Goal: Information Seeking & Learning: Learn about a topic

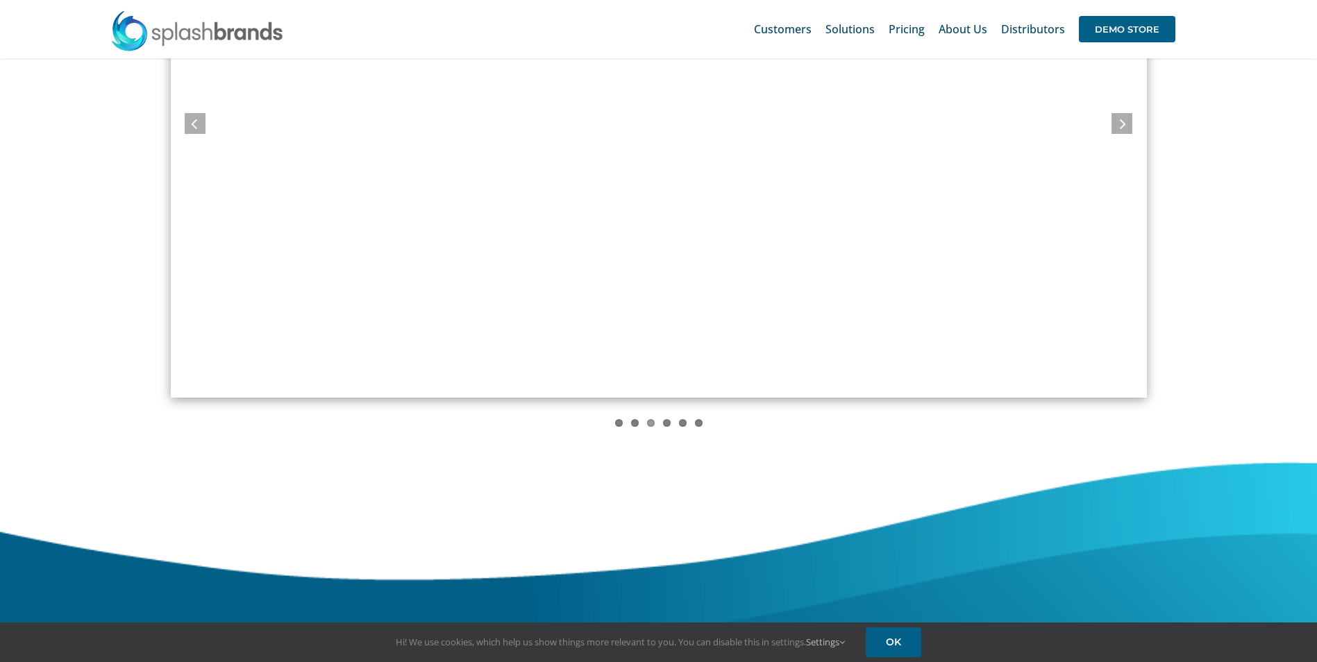
scroll to position [1238, 0]
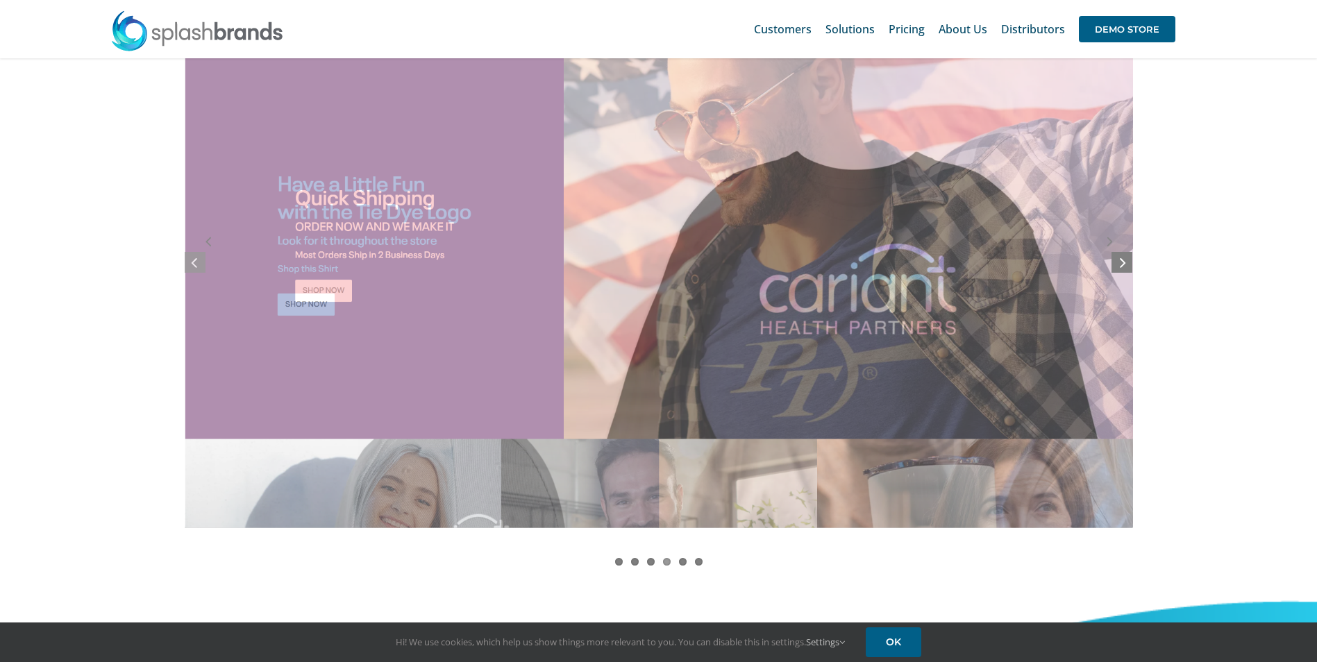
click at [1113, 261] on link at bounding box center [1121, 262] width 21 height 21
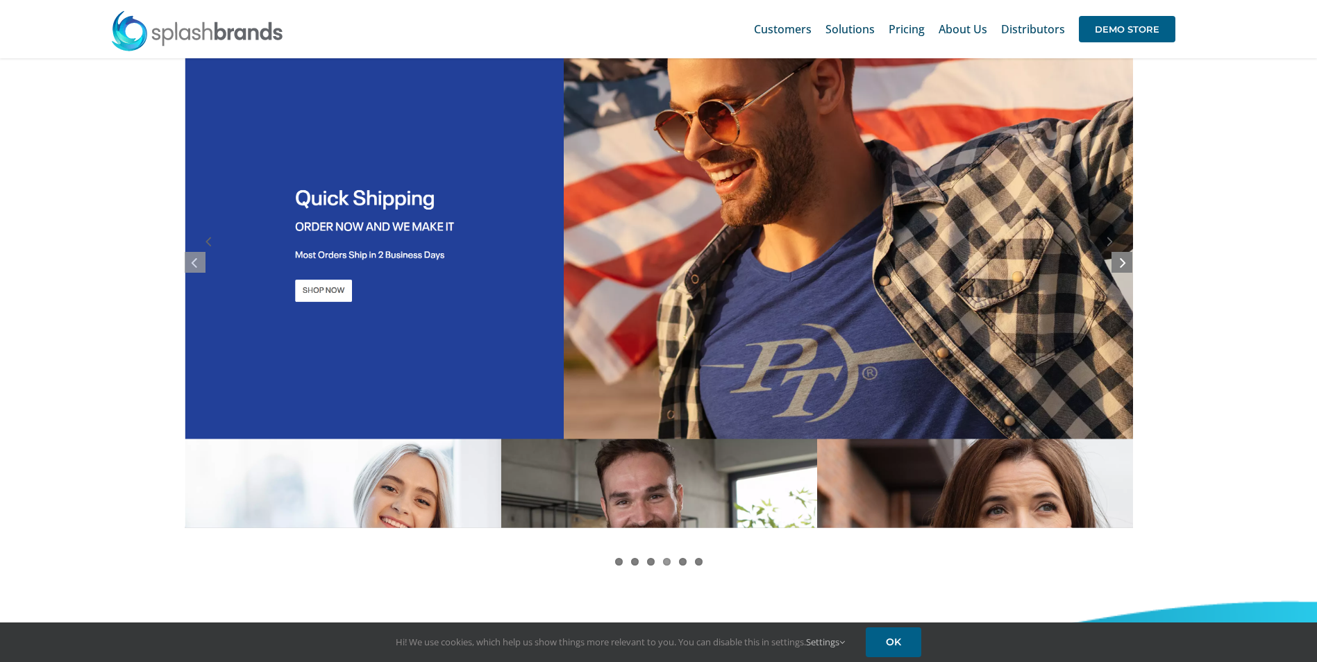
click at [1112, 260] on link at bounding box center [1121, 262] width 21 height 21
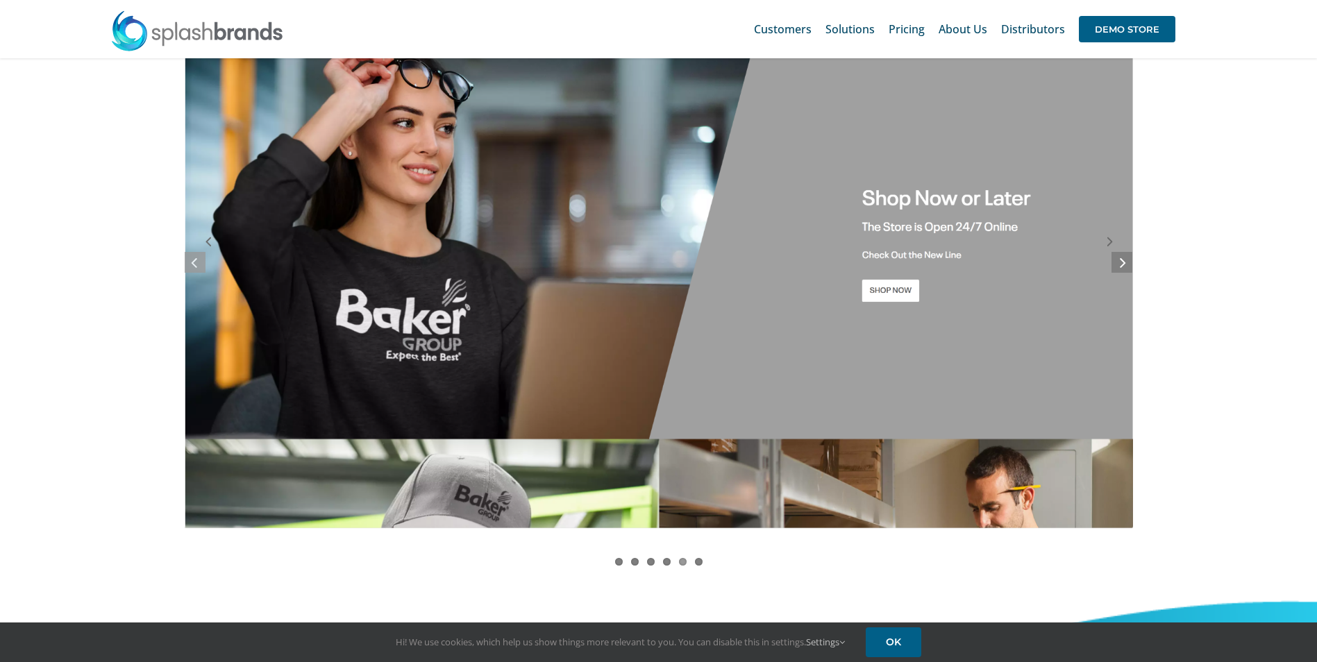
click at [1120, 260] on icon at bounding box center [1123, 261] width 6 height 17
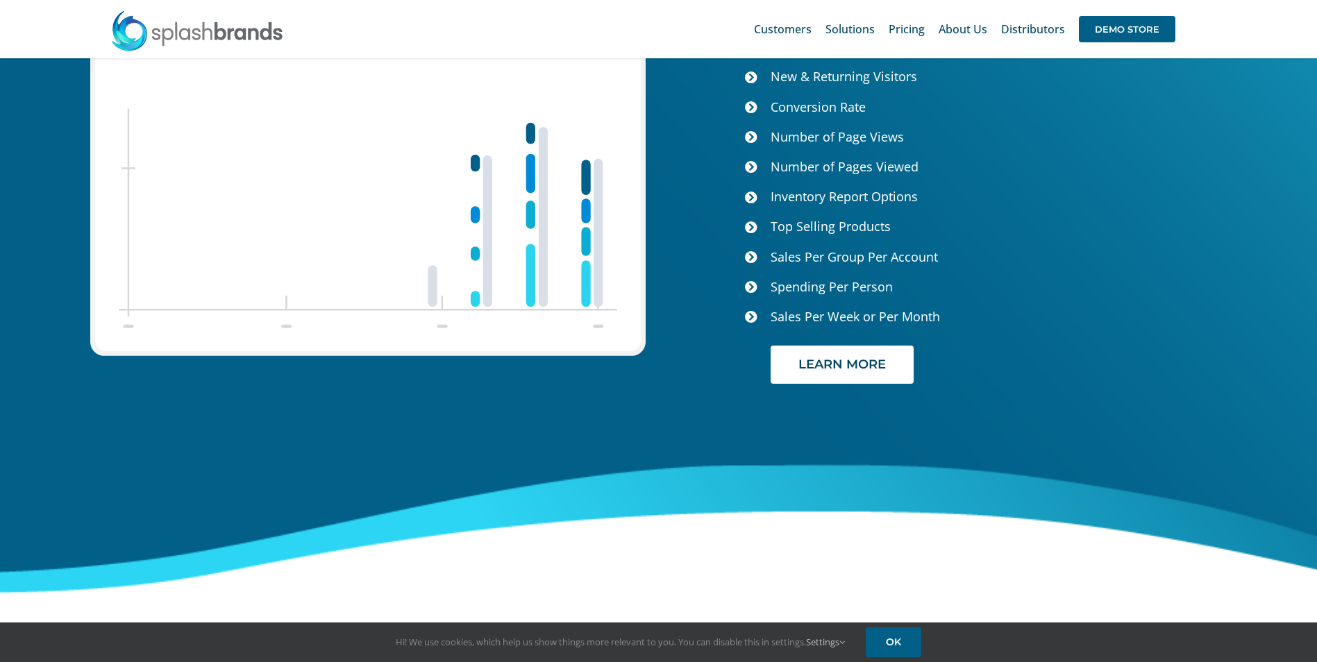
scroll to position [5394, 0]
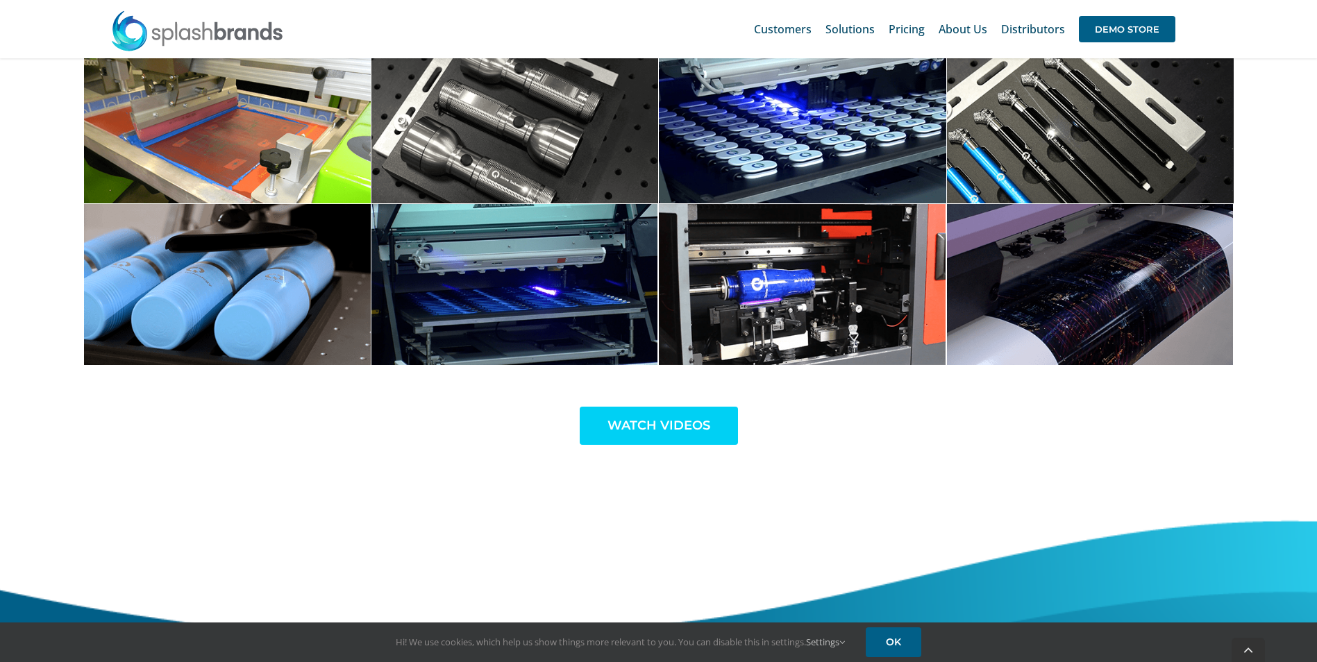
click at [668, 474] on div "Splash Brand’s In House Production Ultra Modern Equipment We create all of our …" at bounding box center [658, 33] width 1317 height 947
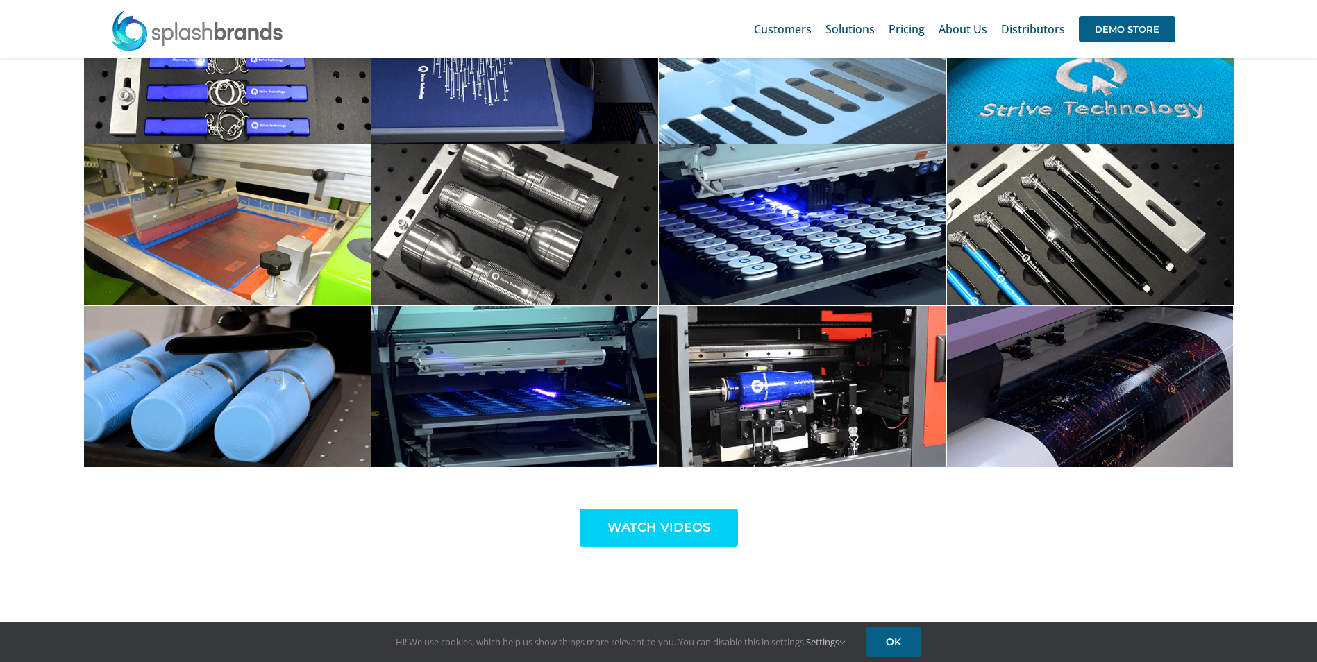
scroll to position [4561, 0]
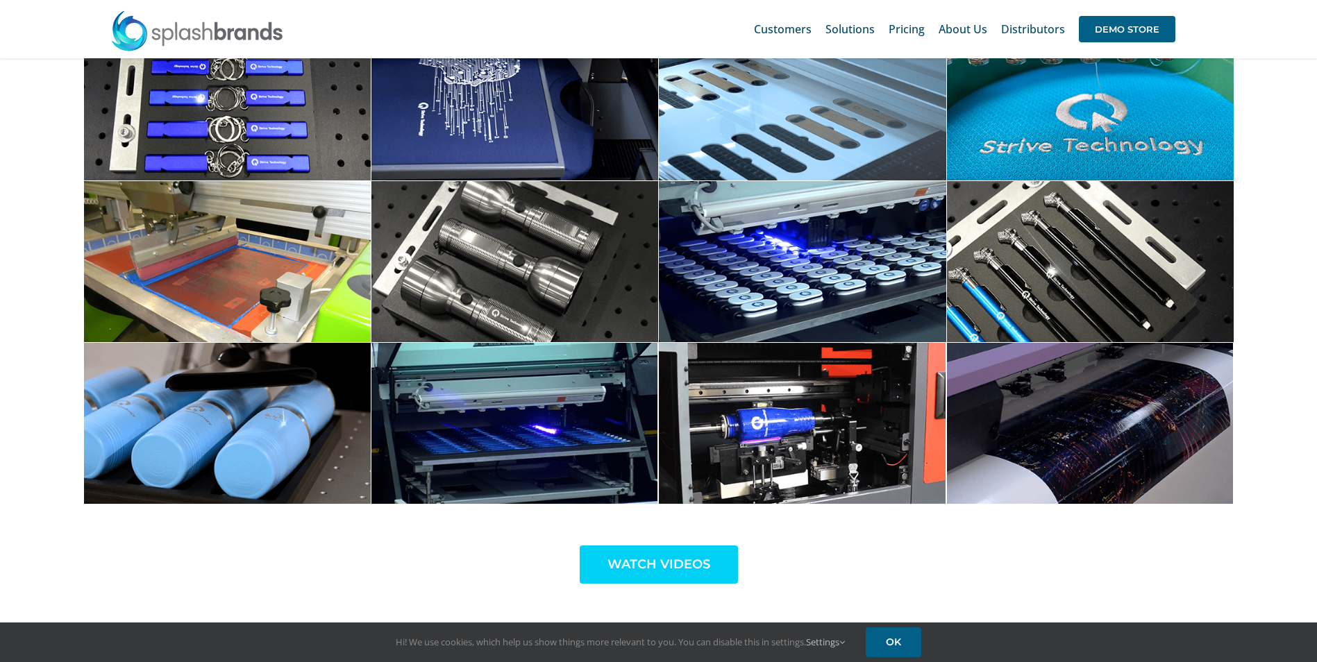
click at [677, 546] on link "WATCH VIDEOS" at bounding box center [659, 565] width 158 height 38
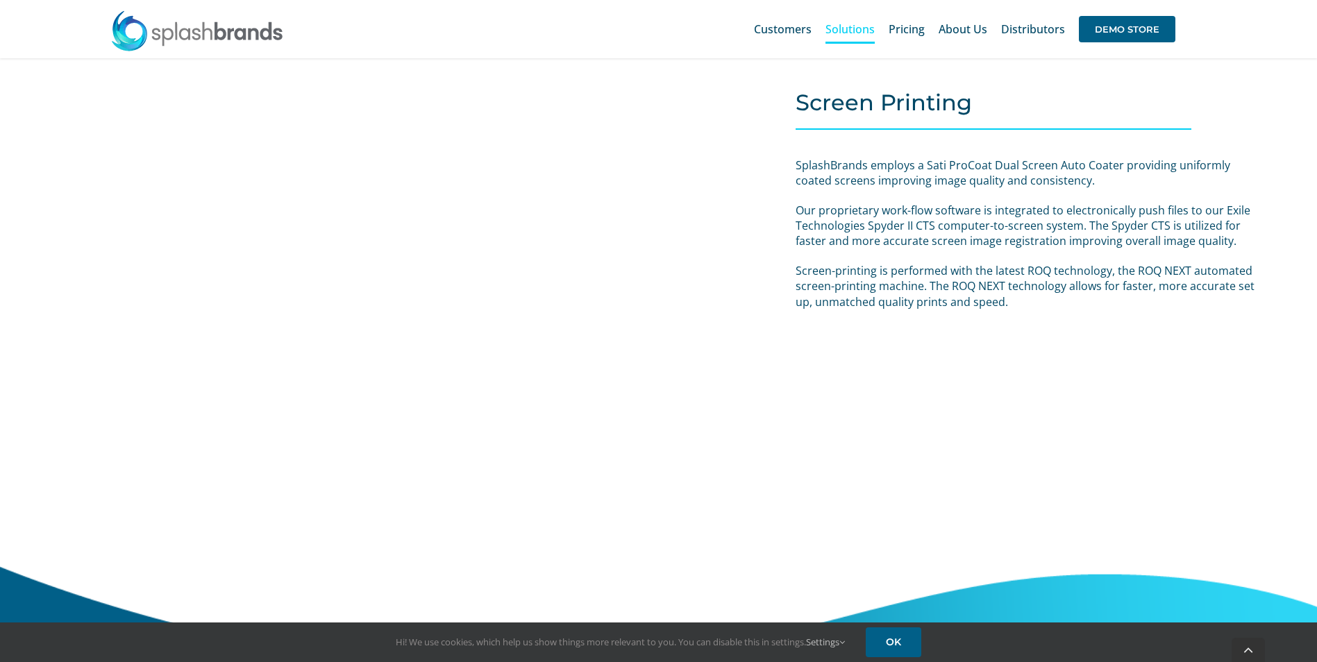
scroll to position [3091, 0]
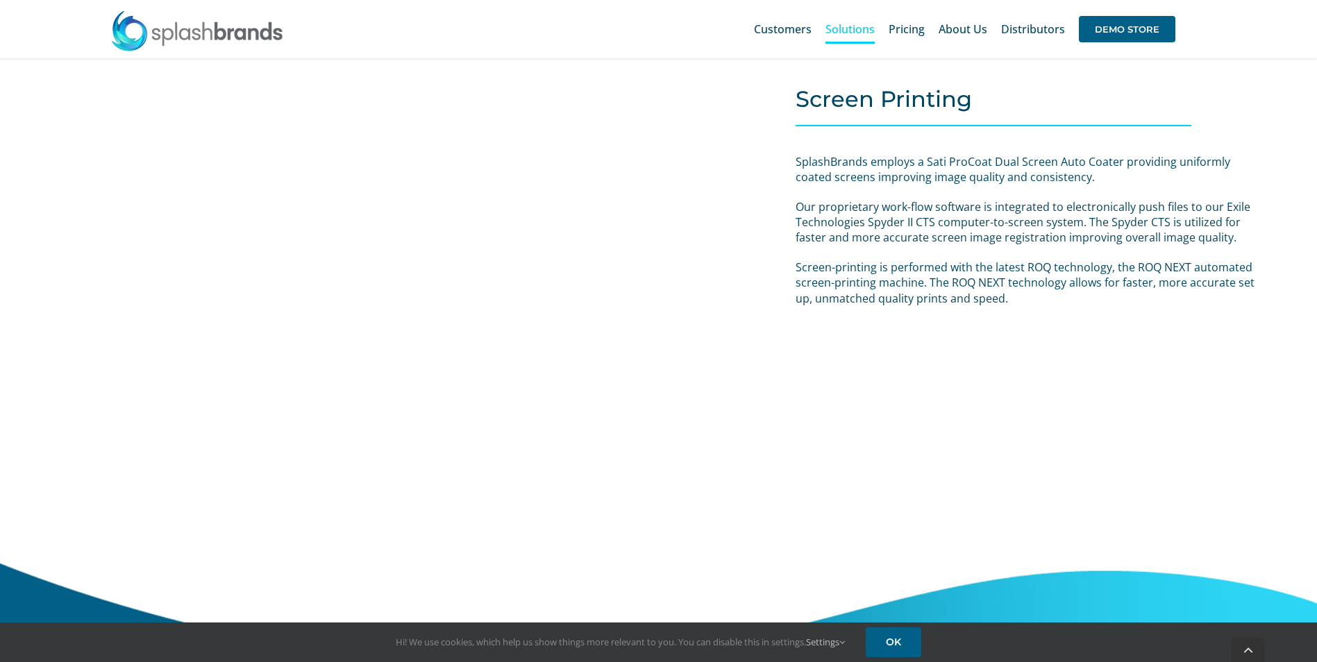
drag, startPoint x: 681, startPoint y: 347, endPoint x: 871, endPoint y: 451, distance: 216.8
click at [871, 451] on div "Screen Printing SplashBrands employs a Sati ProCoat Dual Screen Auto Coater pro…" at bounding box center [1069, 283] width 548 height 512
click at [829, 444] on div "Screen Printing SplashBrands employs a Sati ProCoat Dual Screen Auto Coater pro…" at bounding box center [1069, 283] width 548 height 512
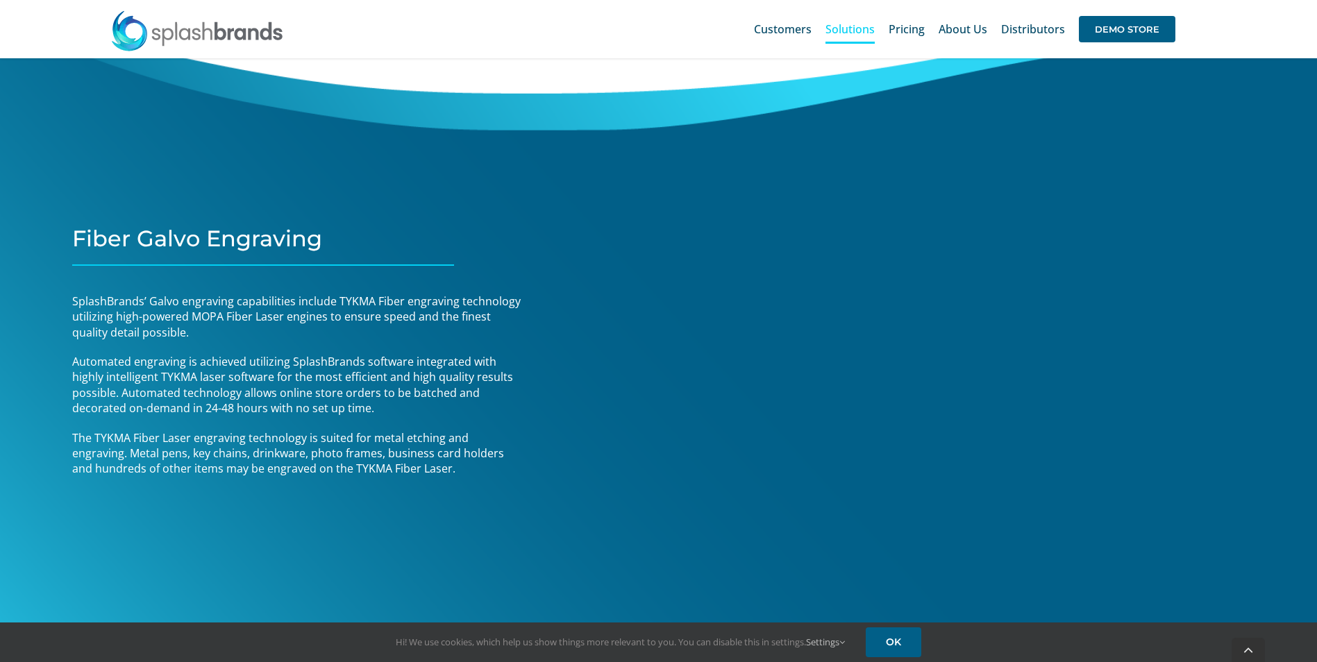
scroll to position [5104, 0]
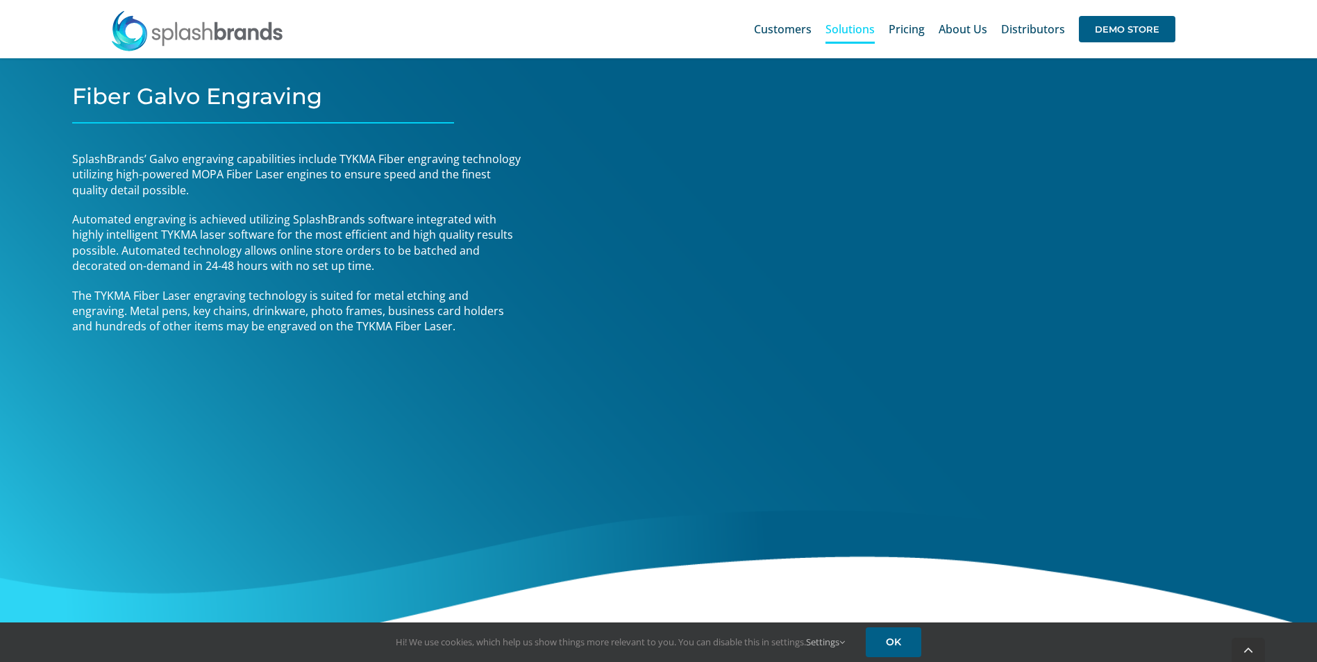
click at [967, 529] on div "Fiber Galvo Engraving SplashBrands’ Galvo engraving capabilities include TYKMA …" at bounding box center [658, 242] width 1369 height 833
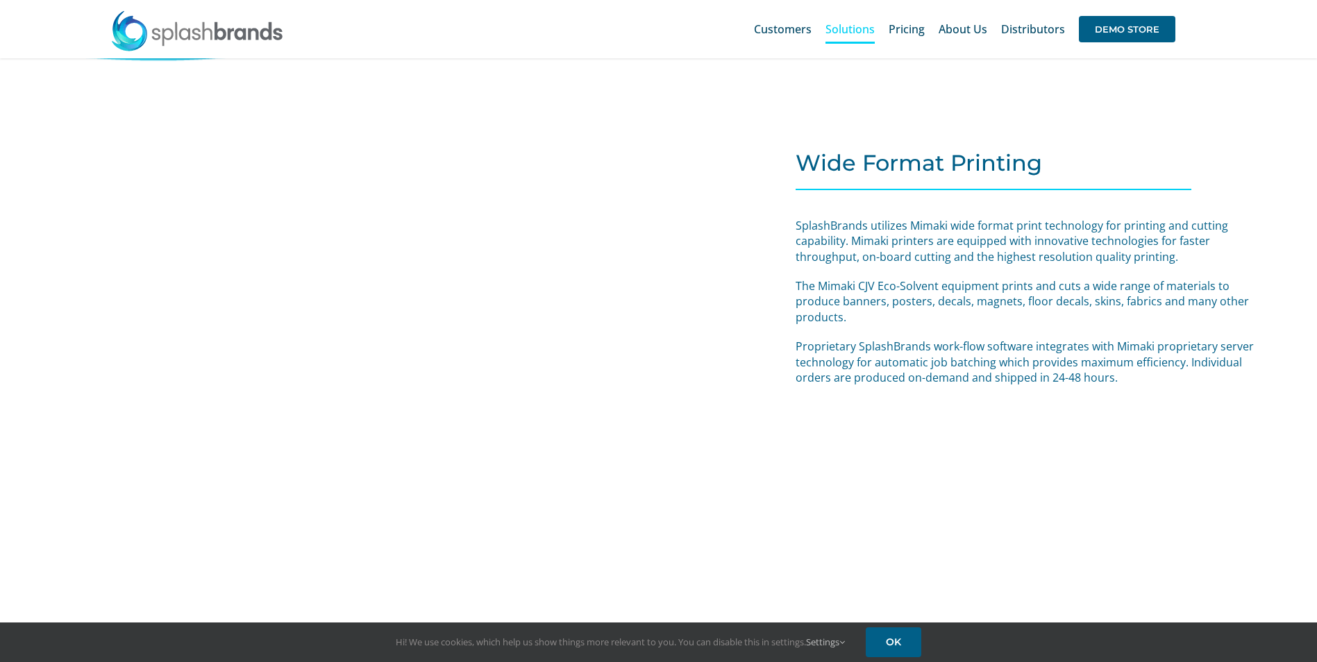
scroll to position [5885, 0]
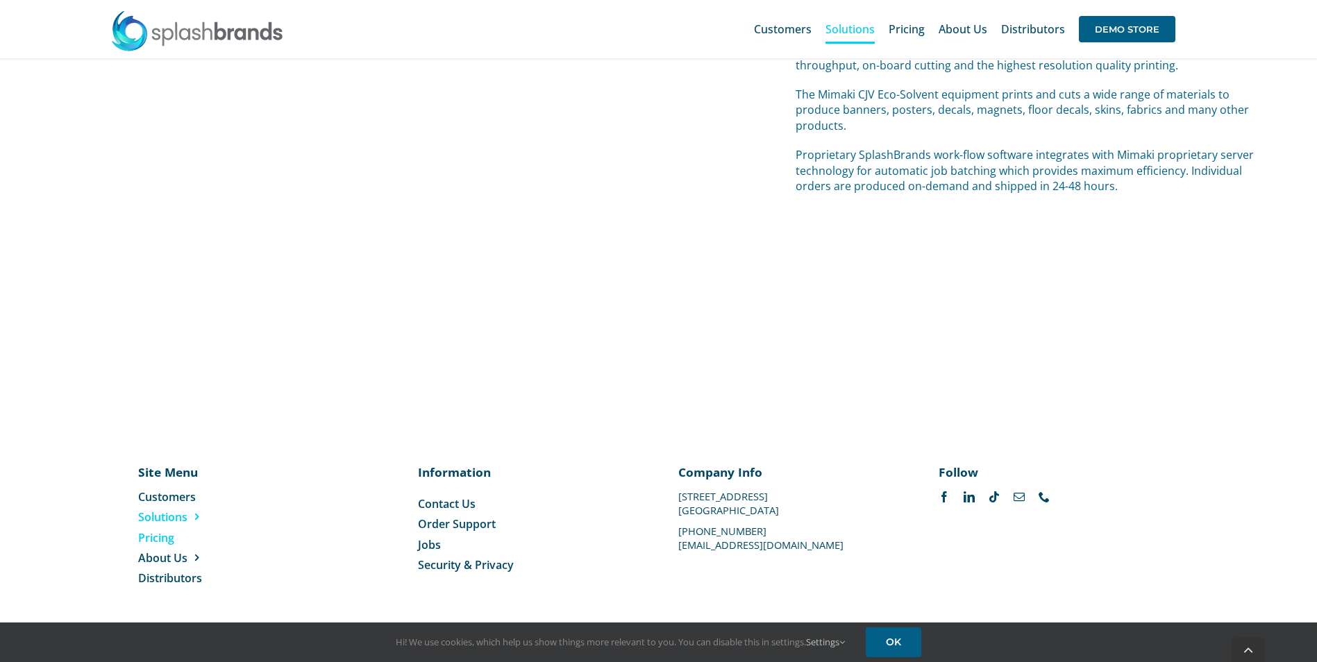
click at [147, 536] on span "Pricing" at bounding box center [156, 537] width 36 height 15
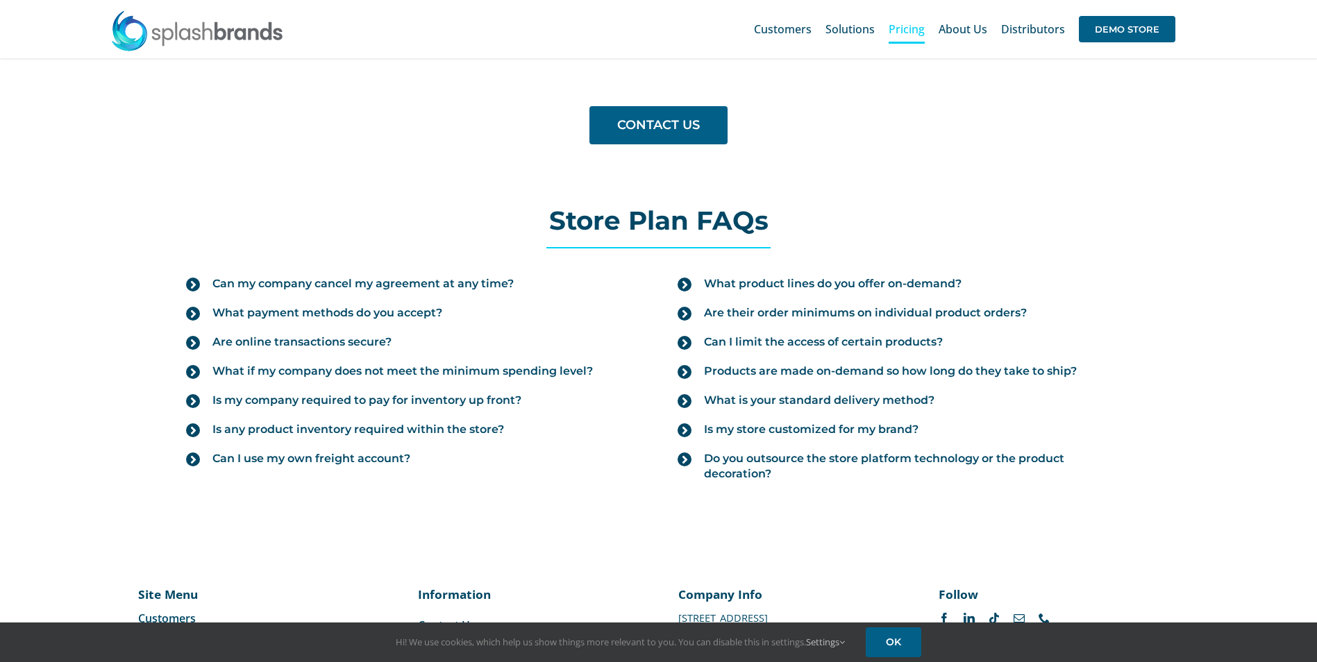
scroll to position [1397, 0]
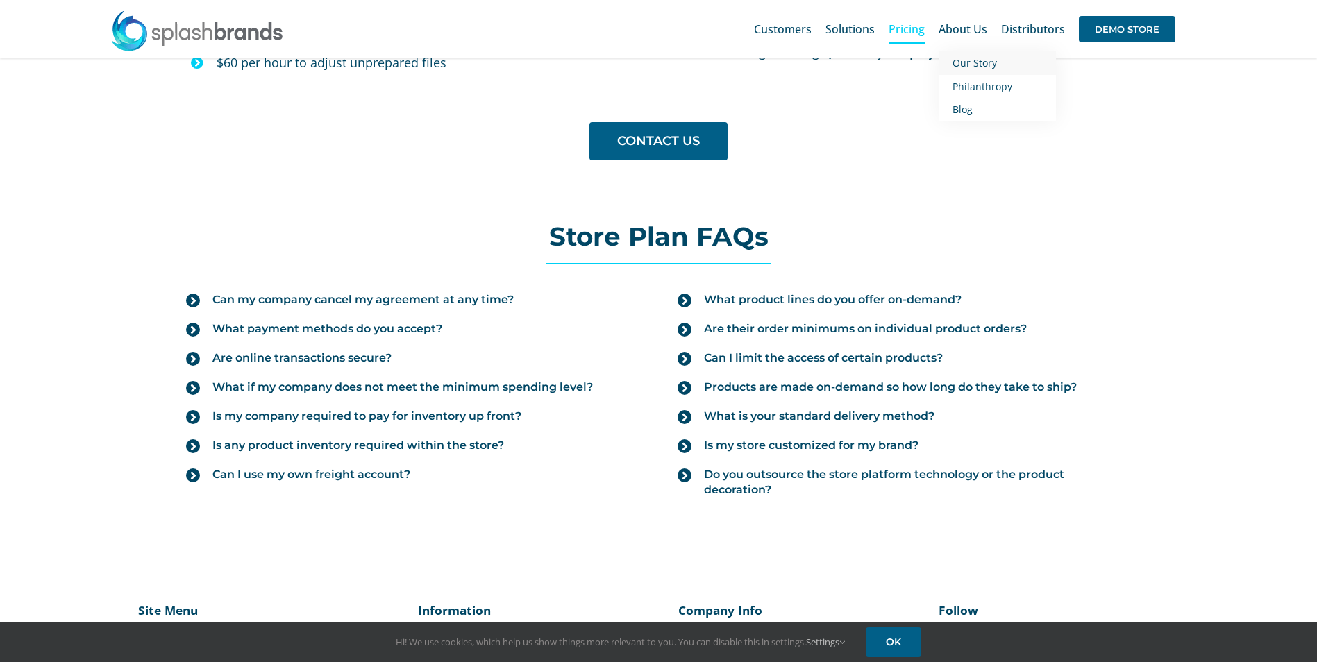
click at [970, 62] on span "Our Story" at bounding box center [974, 62] width 44 height 13
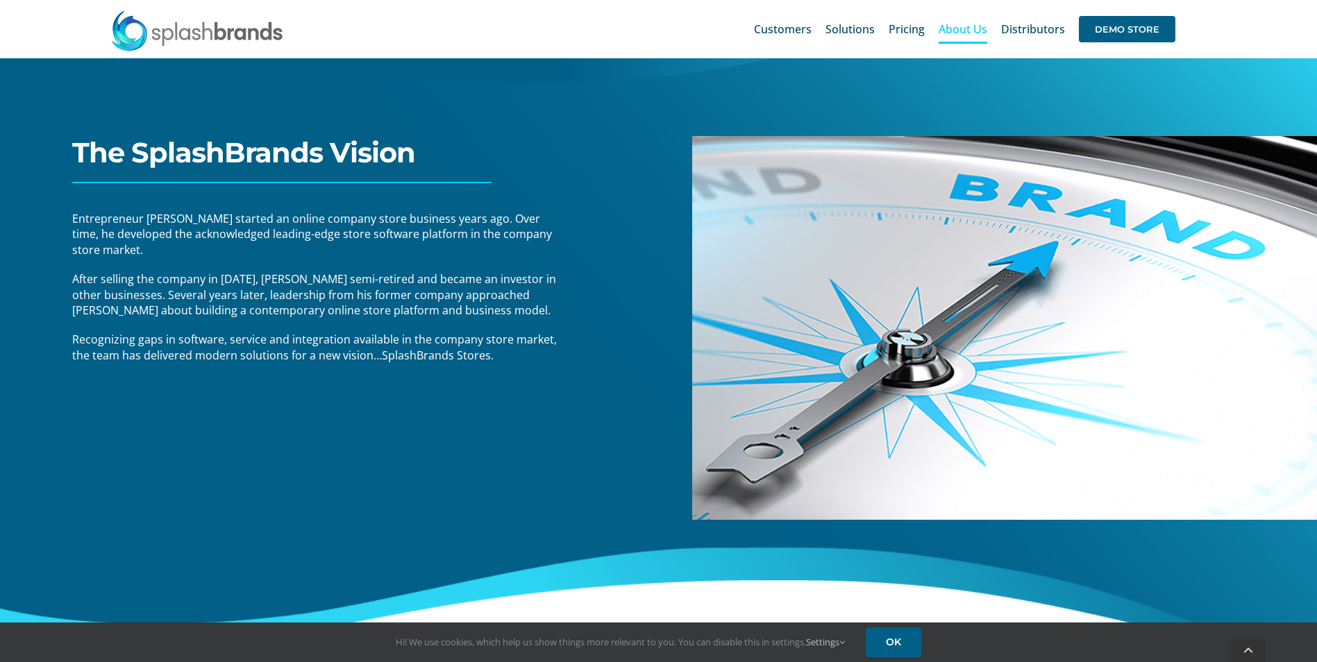
scroll to position [197, 0]
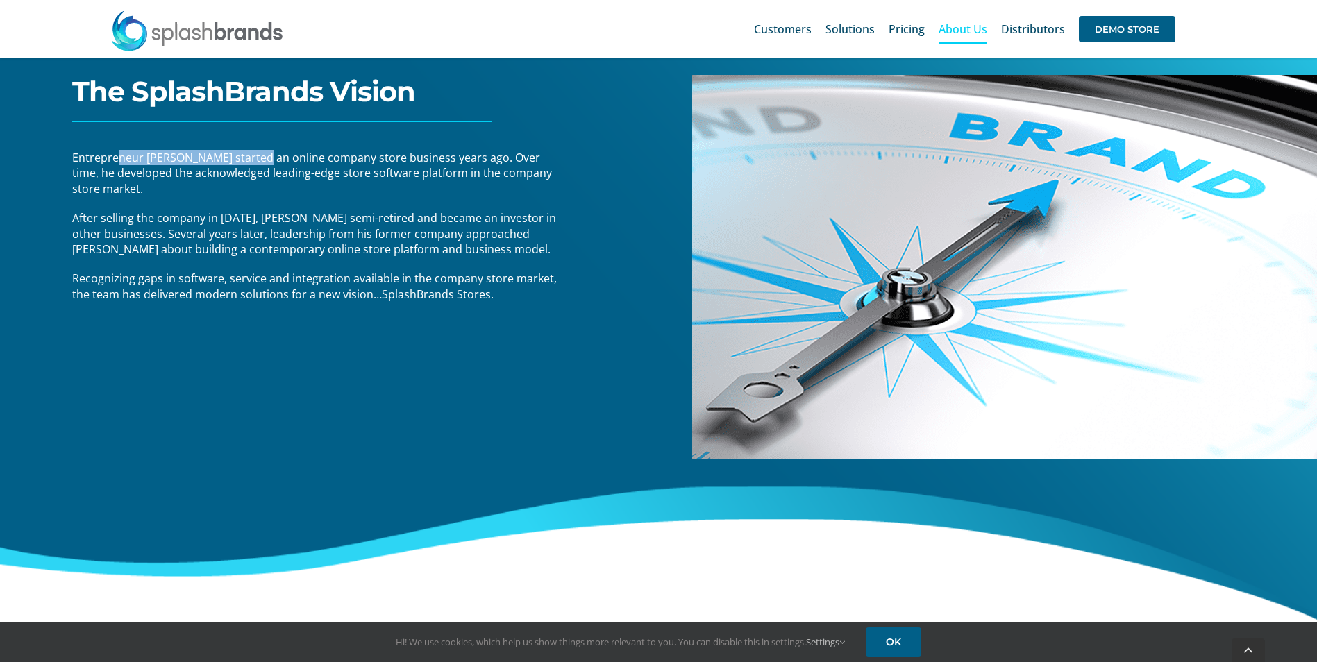
drag, startPoint x: 142, startPoint y: 159, endPoint x: 258, endPoint y: 160, distance: 115.9
click at [258, 160] on span "Entrepreneur [PERSON_NAME] started an online company store business years ago. …" at bounding box center [312, 173] width 480 height 47
drag, startPoint x: 143, startPoint y: 158, endPoint x: 212, endPoint y: 157, distance: 69.4
click at [212, 157] on span "Entrepreneur [PERSON_NAME] started an online company store business years ago. …" at bounding box center [312, 173] width 480 height 47
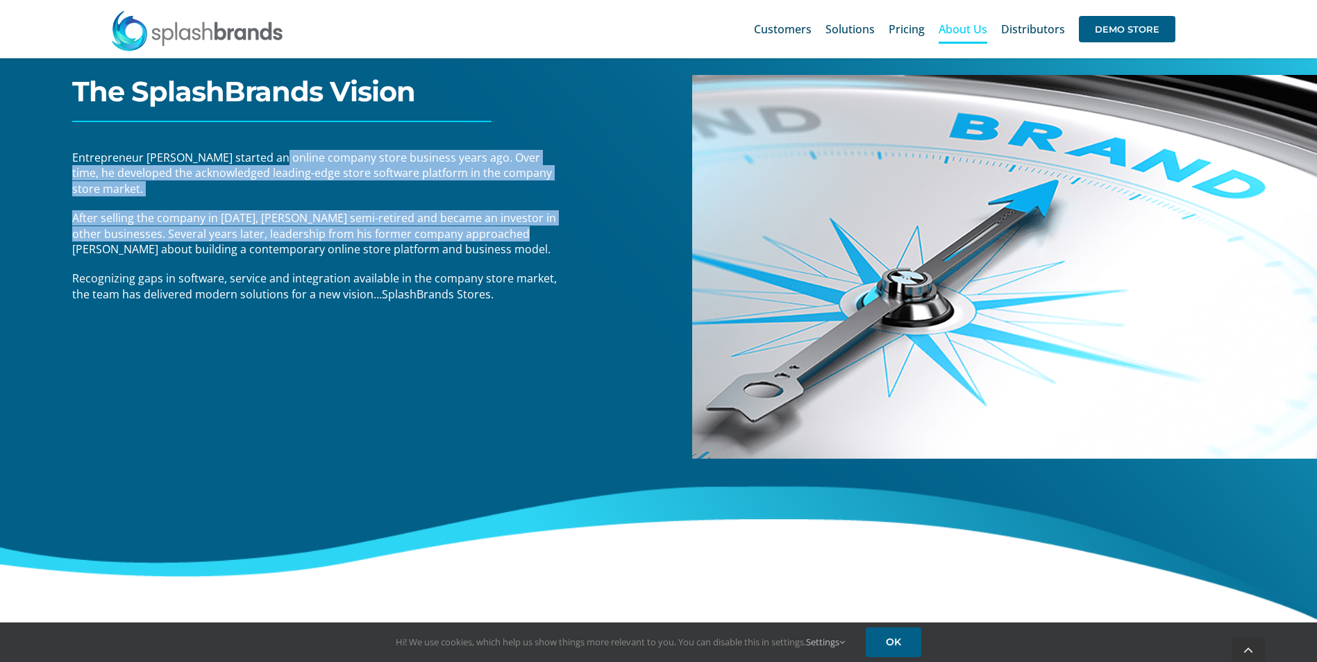
drag, startPoint x: 271, startPoint y: 156, endPoint x: 543, endPoint y: 234, distance: 283.0
click at [548, 233] on div "Entrepreneur [PERSON_NAME] started an online company store business years ago. …" at bounding box center [318, 226] width 493 height 152
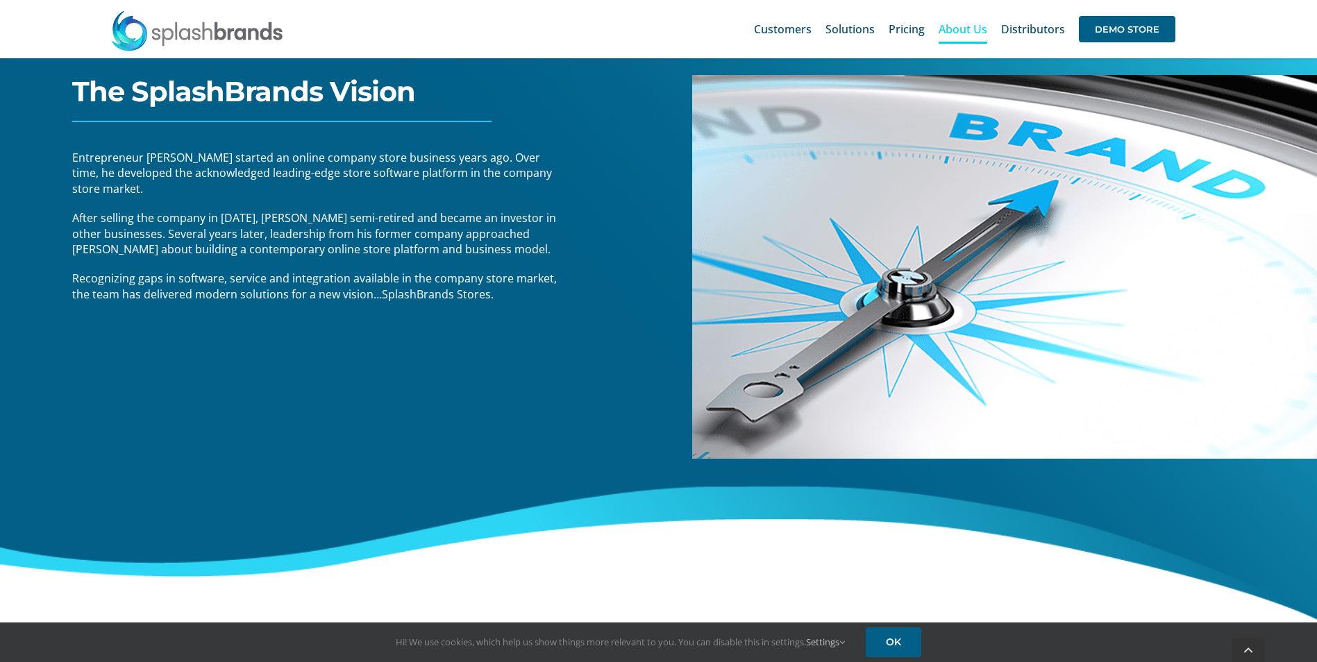
click at [176, 251] on span "After selling the company in [DATE], [PERSON_NAME] semi-retired and became an i…" at bounding box center [314, 233] width 484 height 47
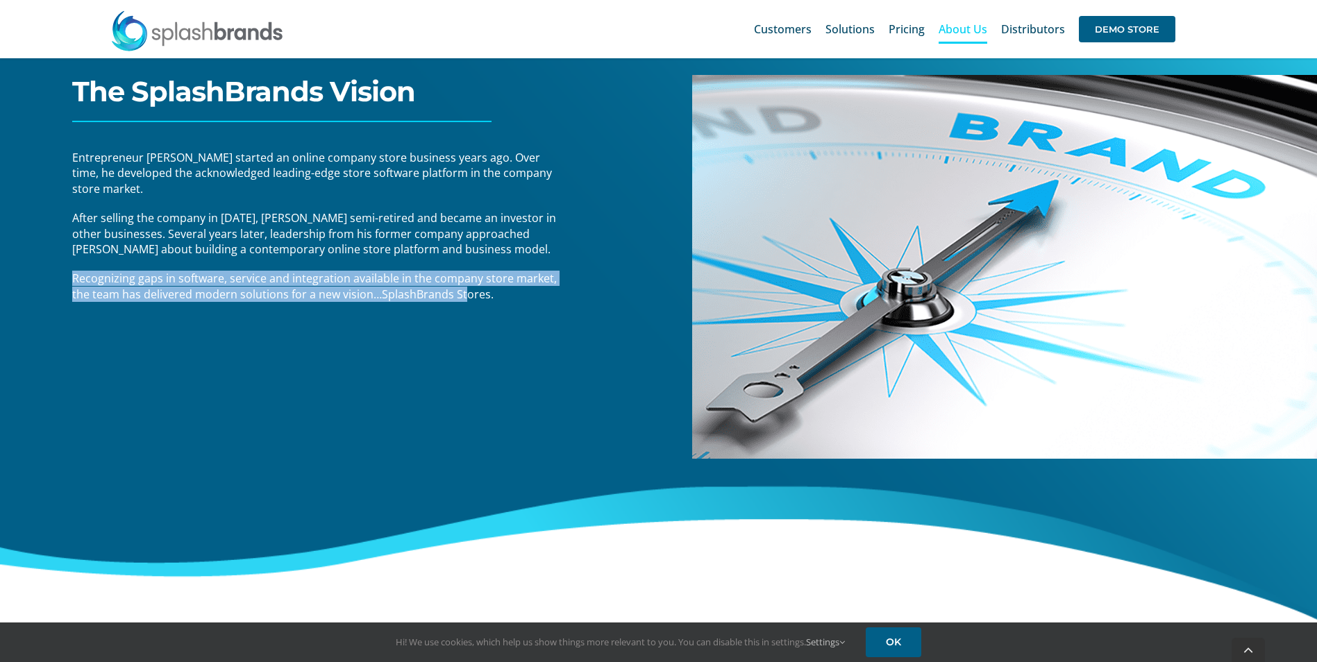
drag, startPoint x: 71, startPoint y: 276, endPoint x: 464, endPoint y: 294, distance: 393.2
click at [464, 294] on div "The SplashBrands Vision Entrepreneur [PERSON_NAME] started an online company st…" at bounding box center [302, 256] width 657 height 736
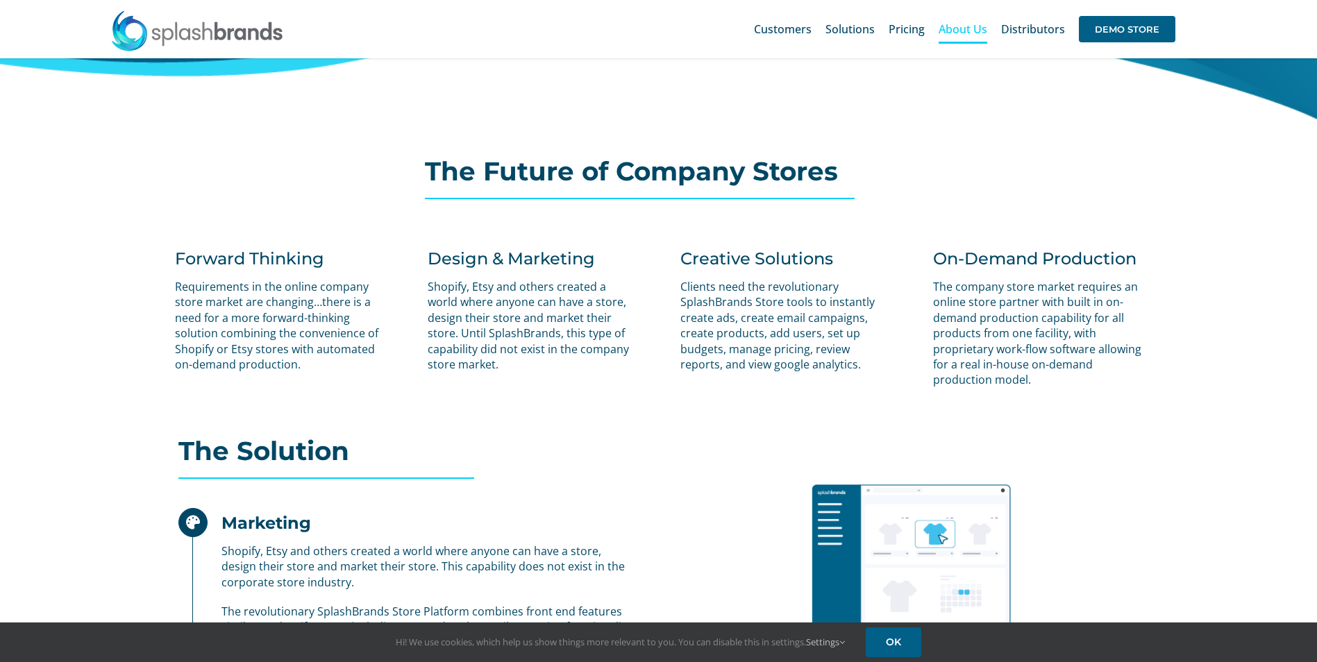
scroll to position [683, 0]
